Goal: Information Seeking & Learning: Learn about a topic

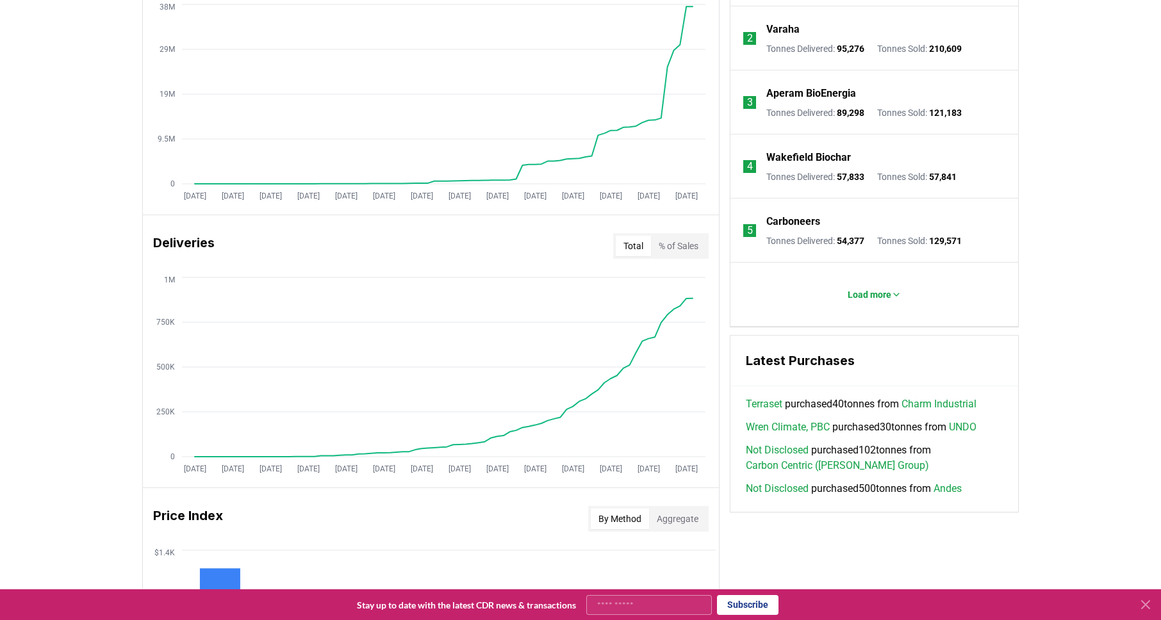
scroll to position [599, 0]
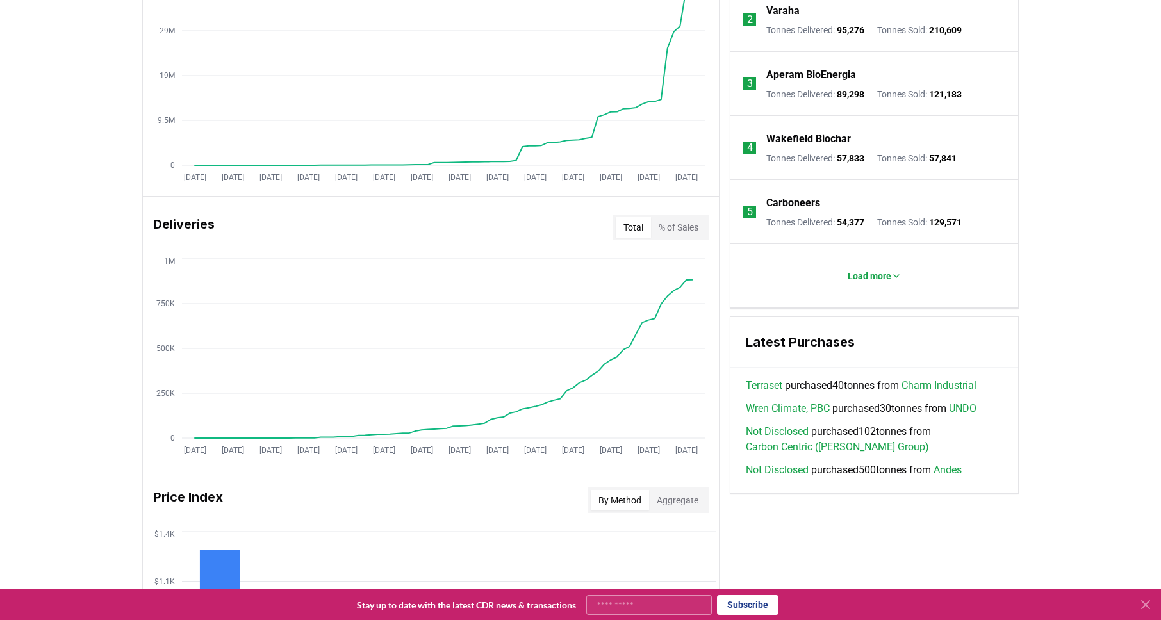
click at [936, 386] on link "Charm Industrial" at bounding box center [939, 385] width 75 height 15
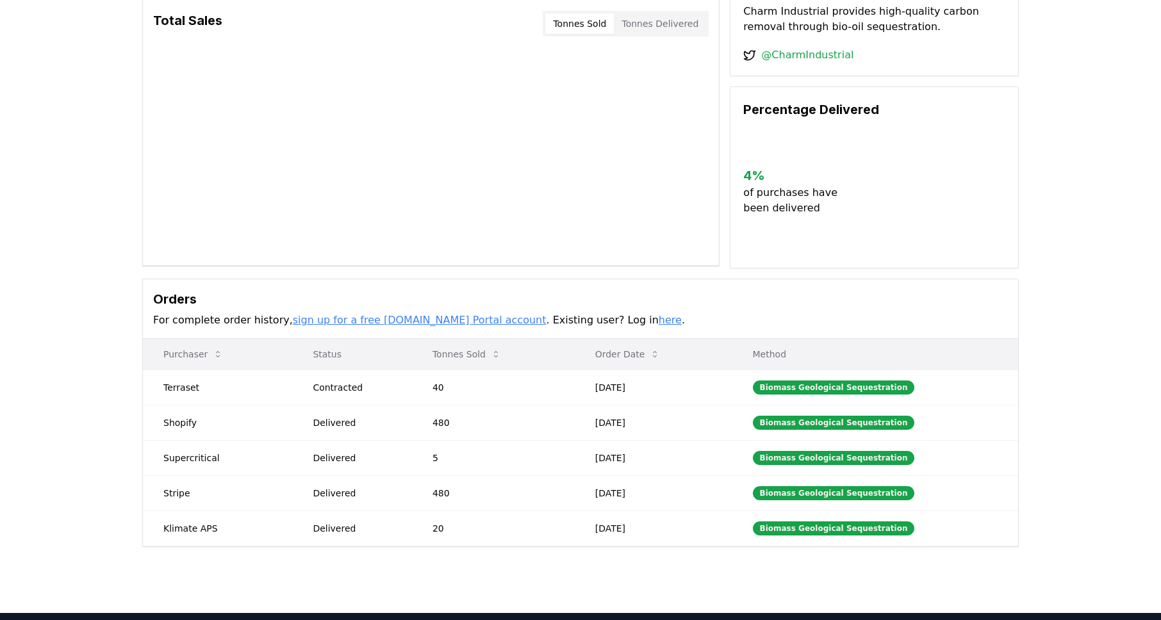
scroll to position [199, 0]
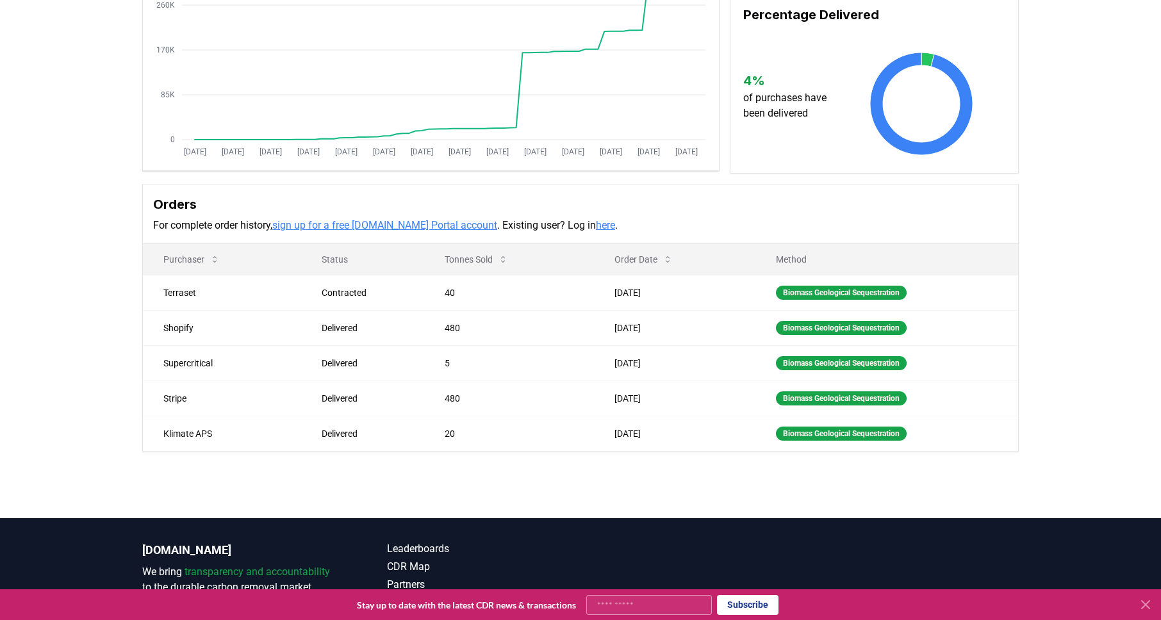
click at [376, 226] on link "sign up for a free CDR.fyi Portal account" at bounding box center [384, 225] width 225 height 12
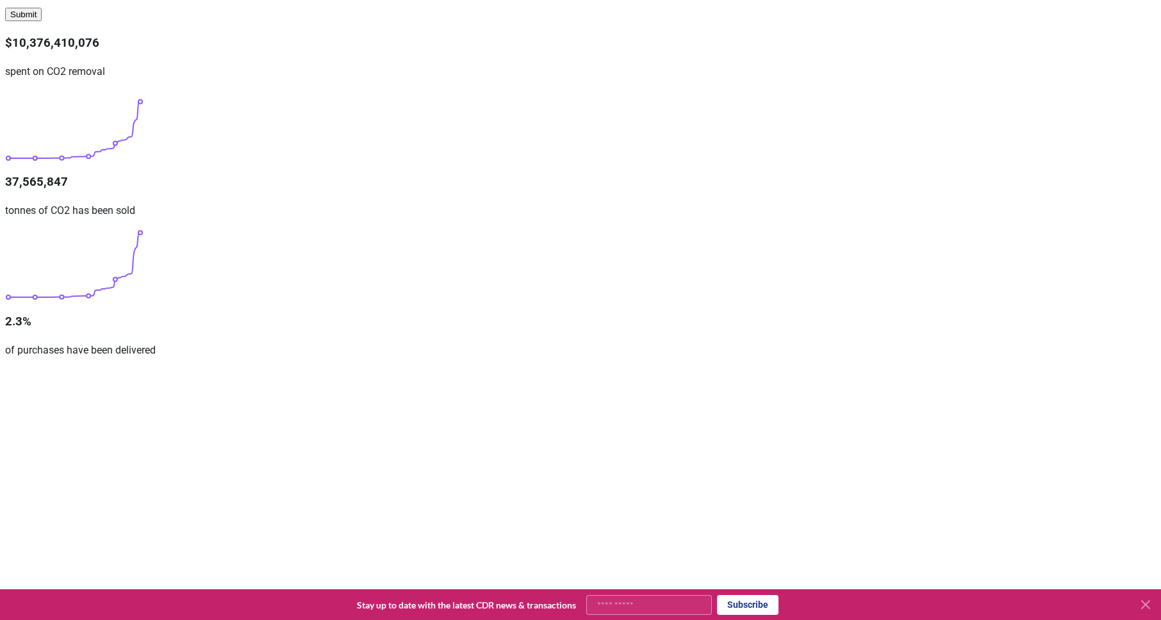
scroll to position [430, 0]
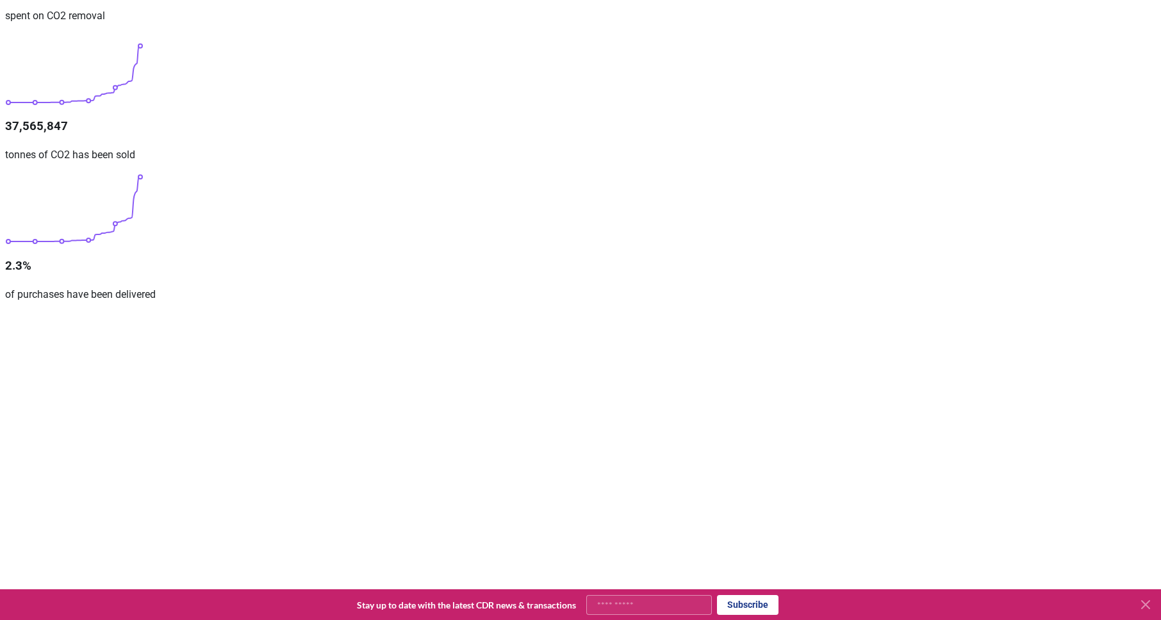
scroll to position [491, 0]
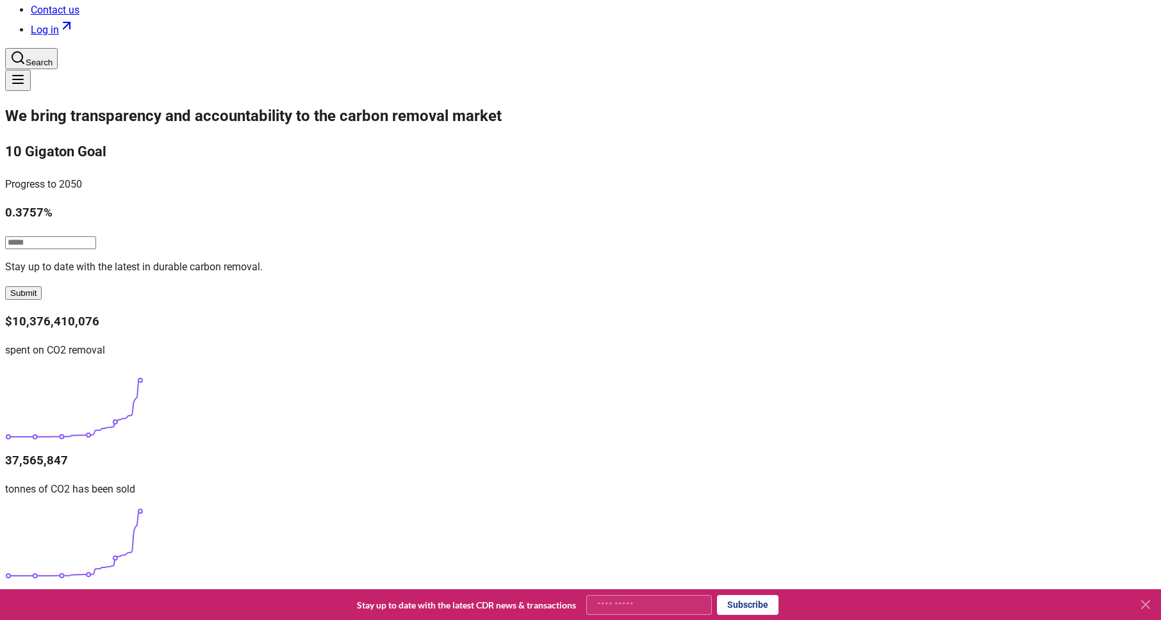
scroll to position [4, 0]
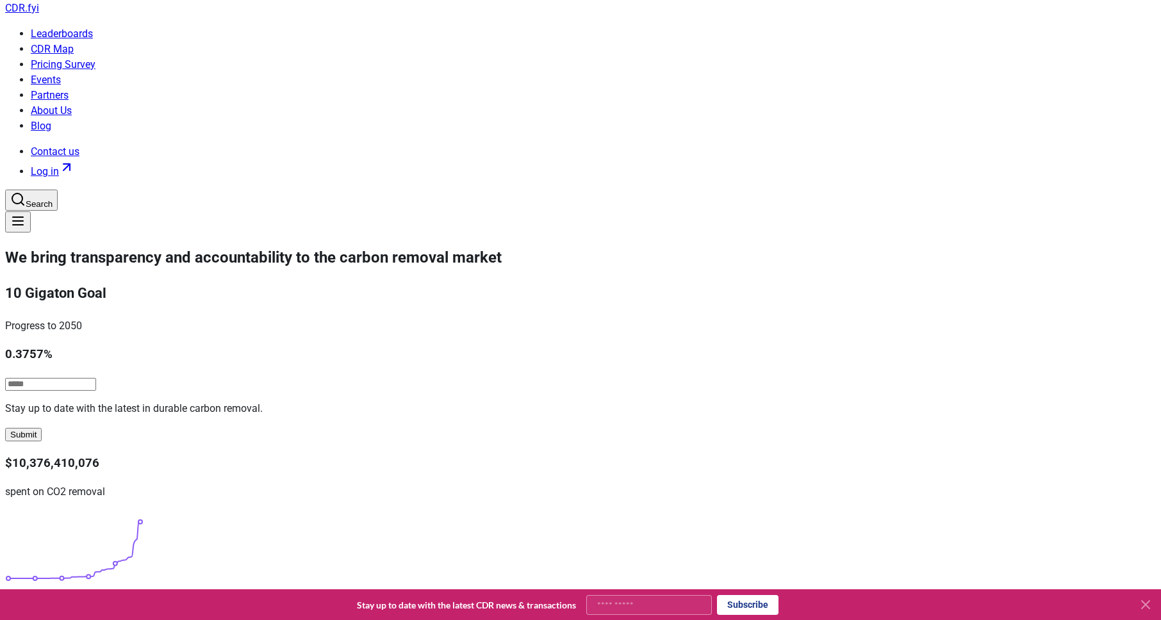
click at [93, 28] on link "Leaderboards" at bounding box center [62, 34] width 62 height 12
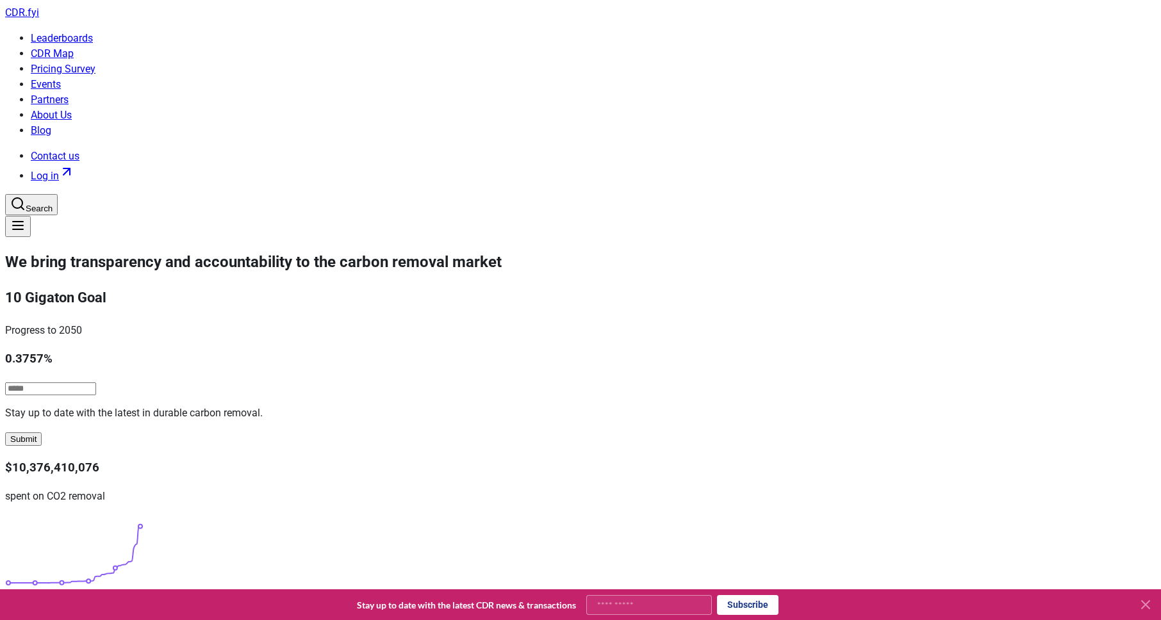
click at [72, 109] on link "About Us" at bounding box center [51, 115] width 41 height 12
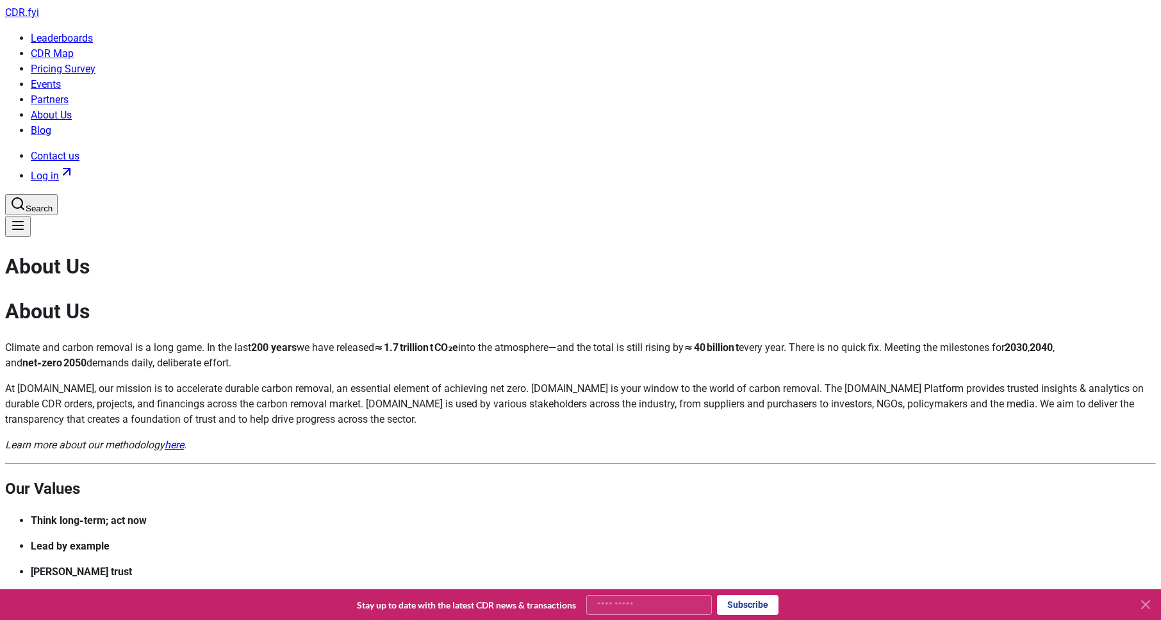
drag, startPoint x: 886, startPoint y: 188, endPoint x: 936, endPoint y: 188, distance: 50.0
click at [936, 340] on p "Climate and carbon removal is a long game. In the last 200 years we have releas…" at bounding box center [580, 355] width 1151 height 31
drag, startPoint x: 938, startPoint y: 183, endPoint x: 885, endPoint y: 184, distance: 52.6
click at [885, 340] on p "Climate and carbon removal is a long game. In the last 200 years we have releas…" at bounding box center [580, 355] width 1151 height 31
copy p "40 billion t"
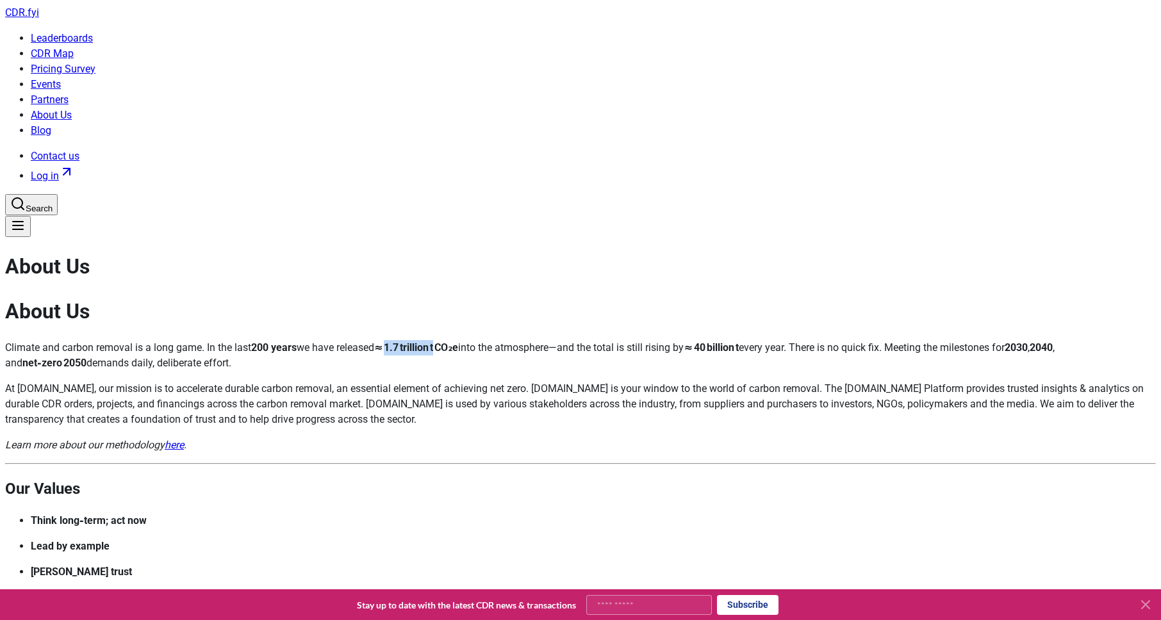
drag, startPoint x: 565, startPoint y: 186, endPoint x: 616, endPoint y: 185, distance: 51.3
click at [458, 342] on strong "≈ 1.7 trillion t CO₂e" at bounding box center [416, 348] width 84 height 12
copy strong "1.7 trillion t"
click at [387, 381] on p "At [DOMAIN_NAME], our mission is to accelerate durable carbon removal, an essen…" at bounding box center [580, 404] width 1151 height 46
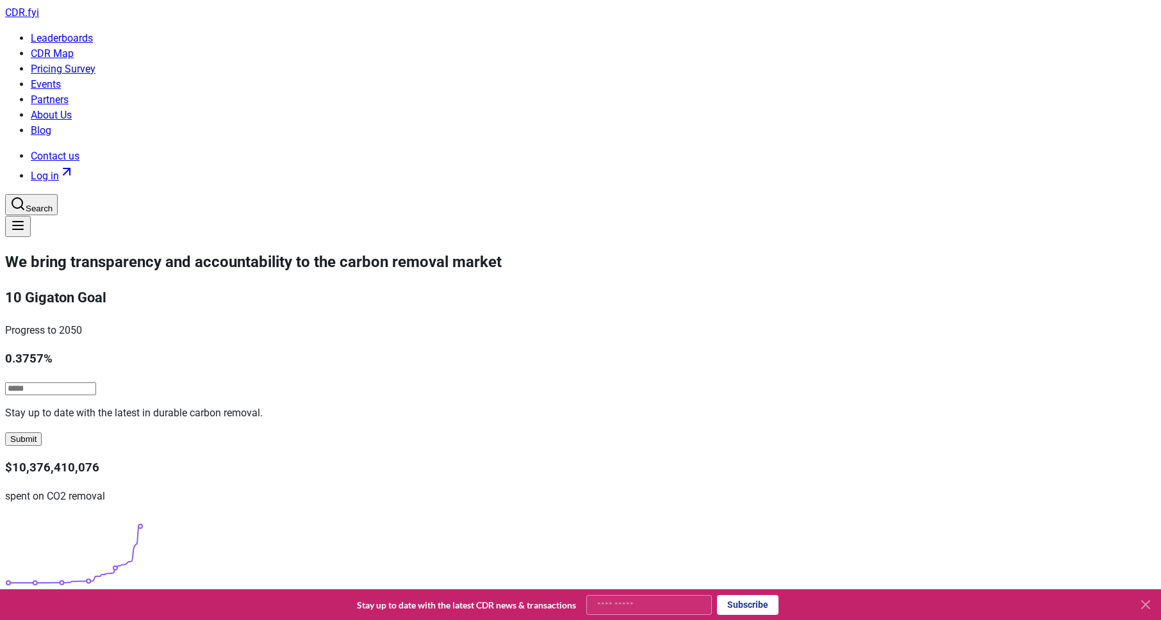
click at [39, 19] on span "CDR . fyi" at bounding box center [22, 12] width 34 height 12
click at [72, 109] on link "About Us" at bounding box center [51, 115] width 41 height 12
